Goal: Navigation & Orientation: Find specific page/section

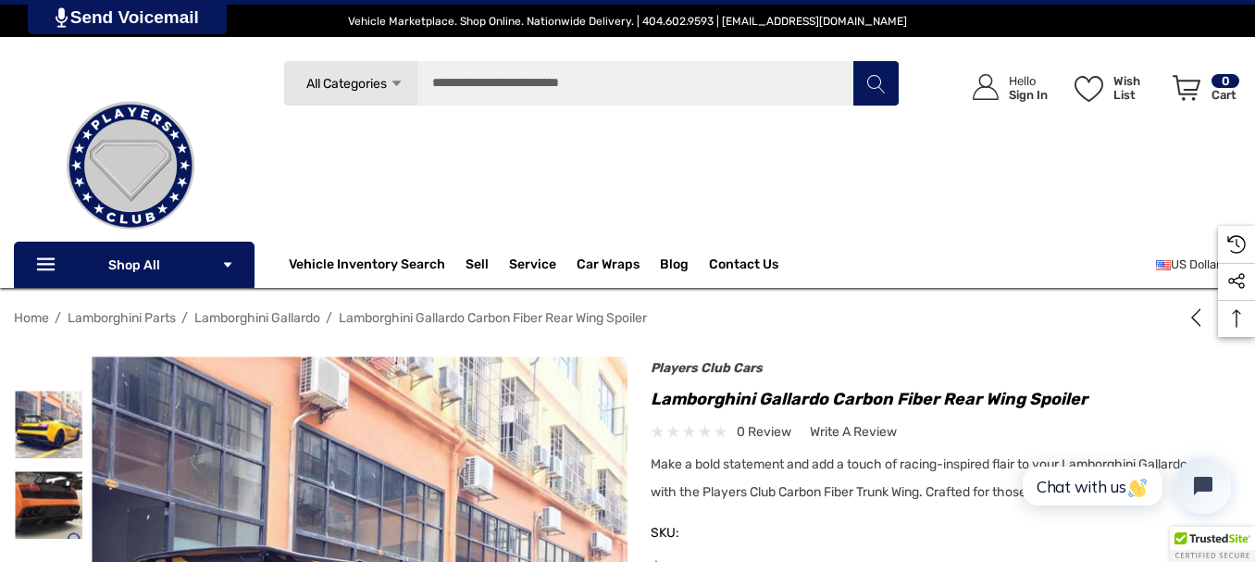
click at [1252, 548] on div at bounding box center [1211, 543] width 85 height 35
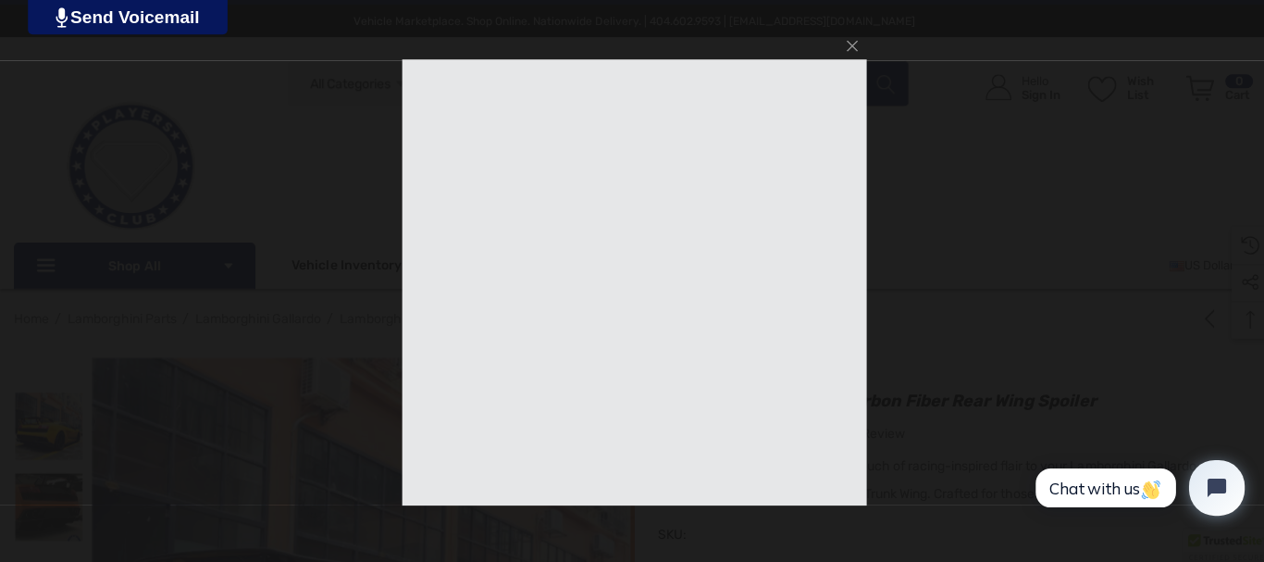
click at [1252, 548] on div at bounding box center [632, 281] width 1264 height 562
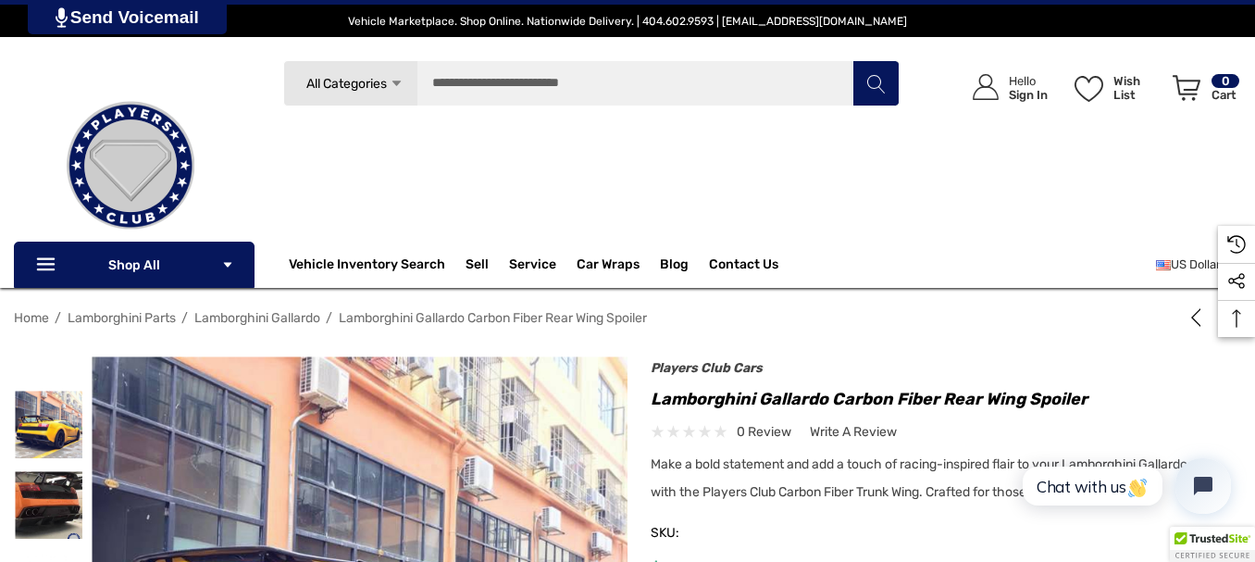
click at [1252, 548] on div at bounding box center [1211, 543] width 85 height 35
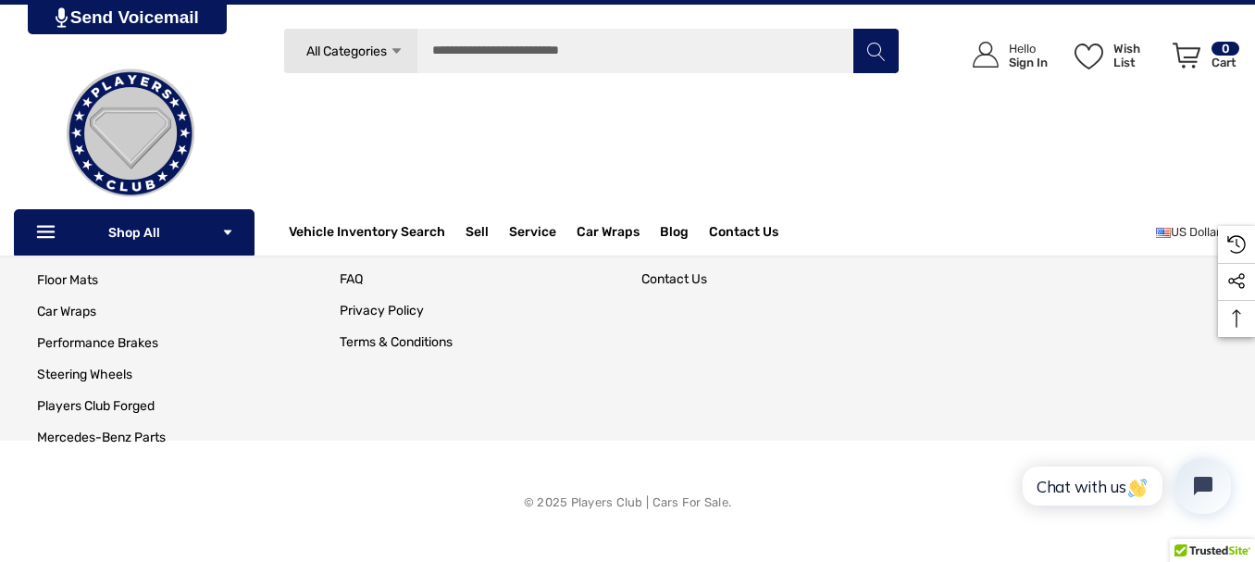
scroll to position [1936, 0]
